Goal: Register for event/course

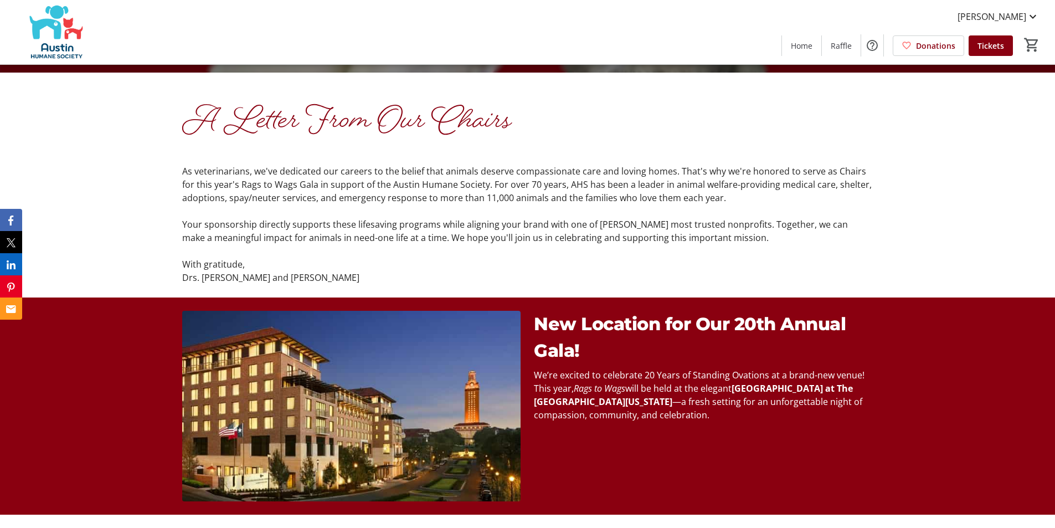
scroll to position [277, 0]
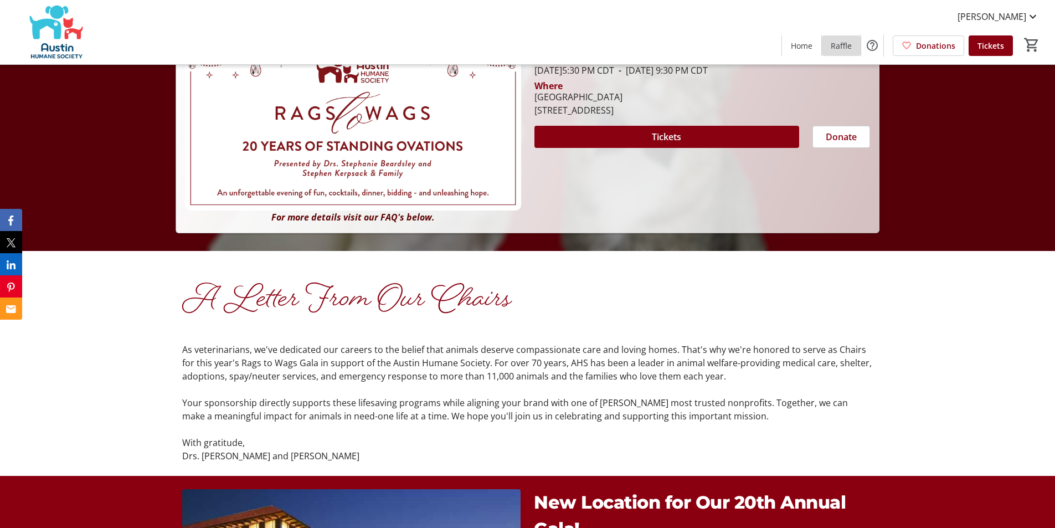
click at [845, 45] on span "Raffle" at bounding box center [841, 46] width 21 height 12
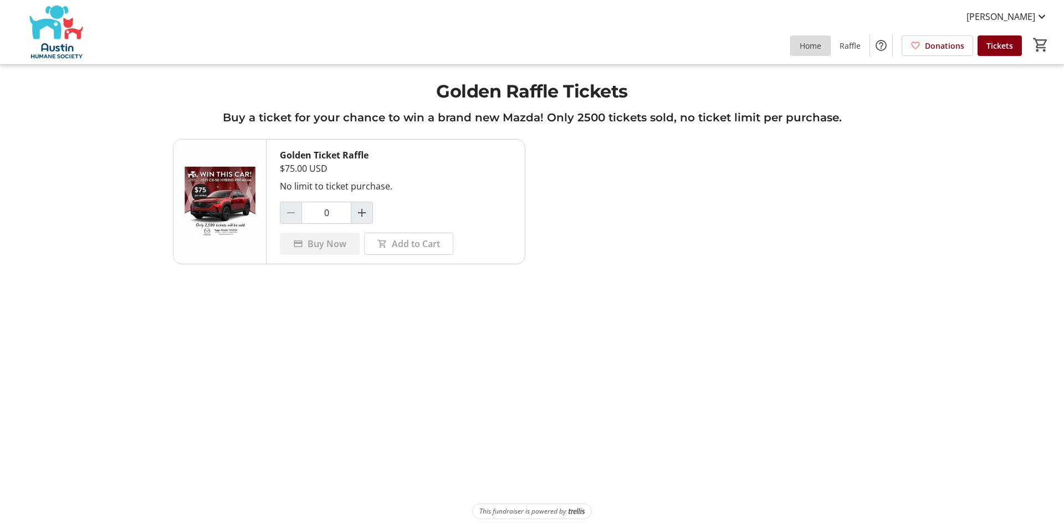
click at [817, 42] on span "Home" at bounding box center [811, 46] width 22 height 12
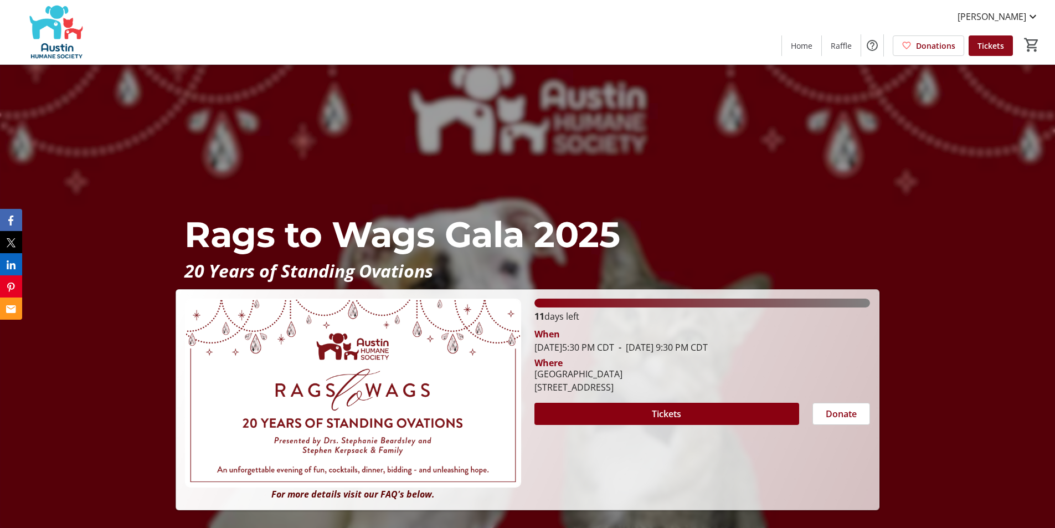
click at [993, 37] on span at bounding box center [991, 45] width 44 height 27
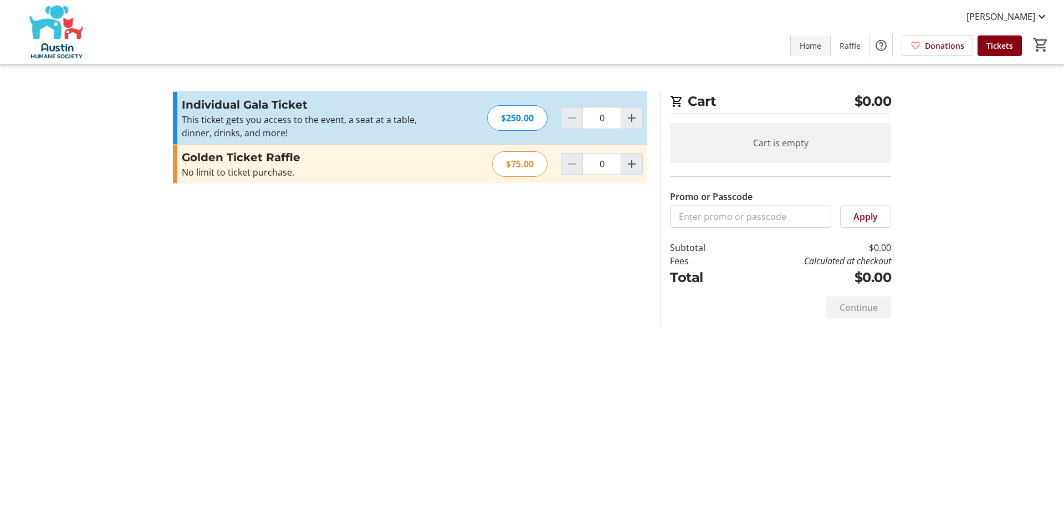
click at [809, 40] on span "Home" at bounding box center [811, 46] width 22 height 12
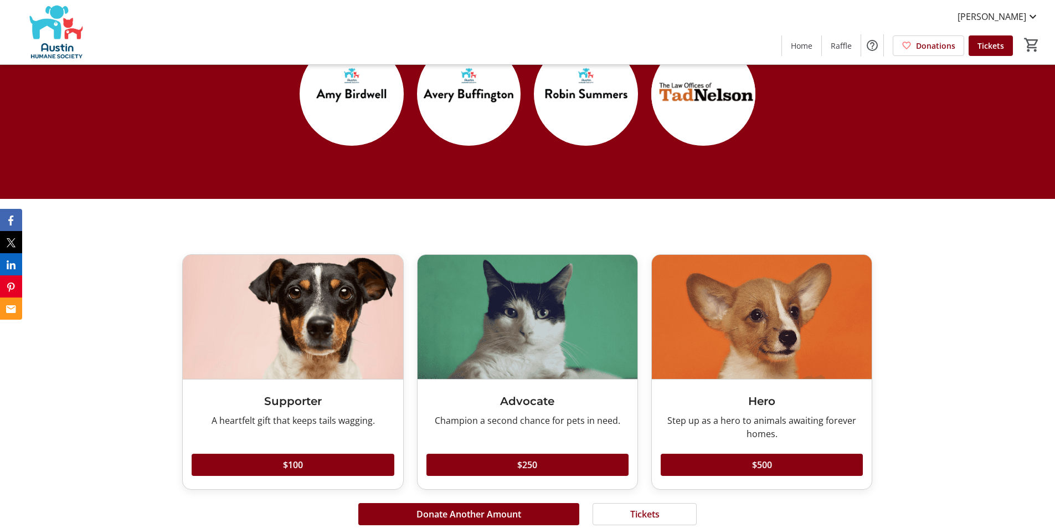
scroll to position [3047, 0]
